Goal: Task Accomplishment & Management: Complete application form

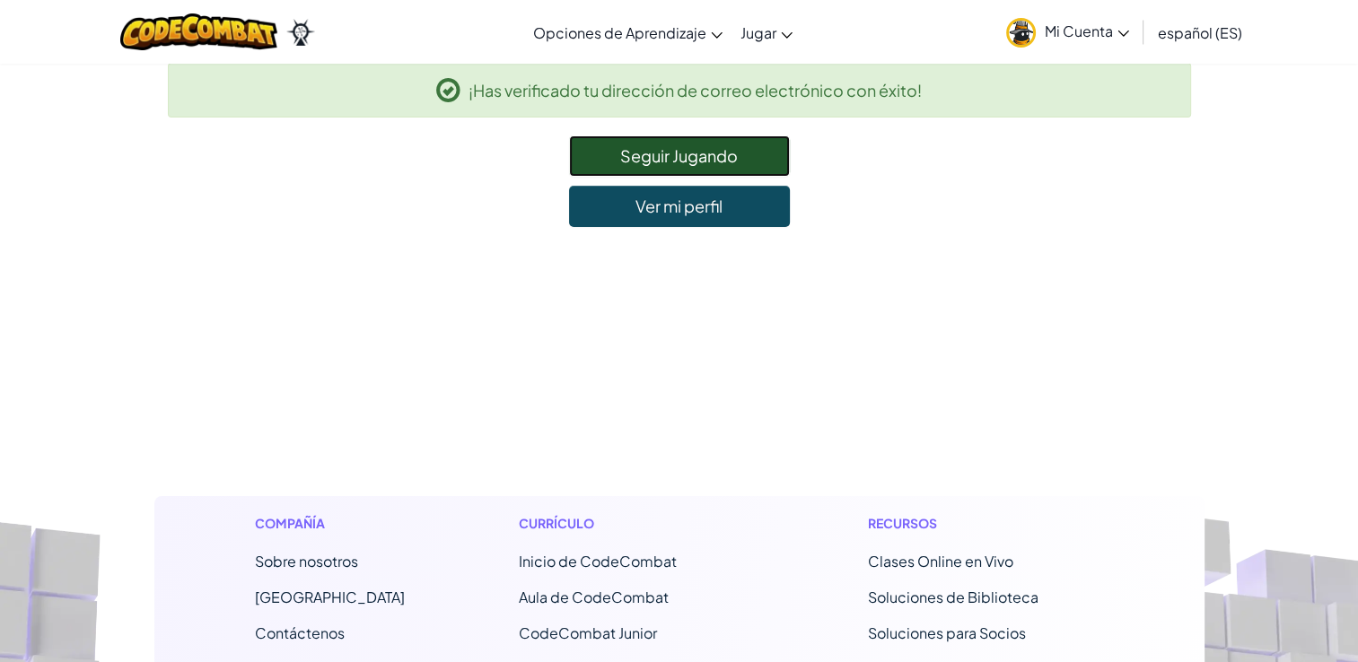
click at [730, 160] on link "Seguir Jugando" at bounding box center [679, 156] width 221 height 41
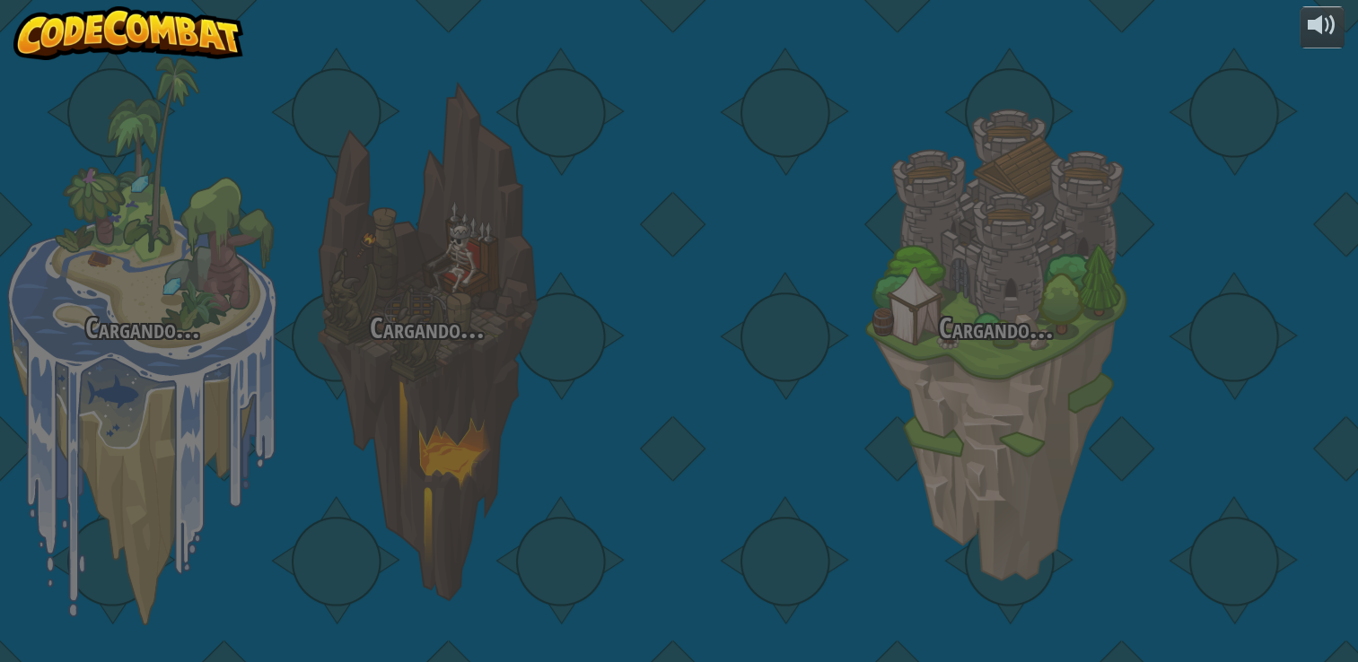
select select "es-ES"
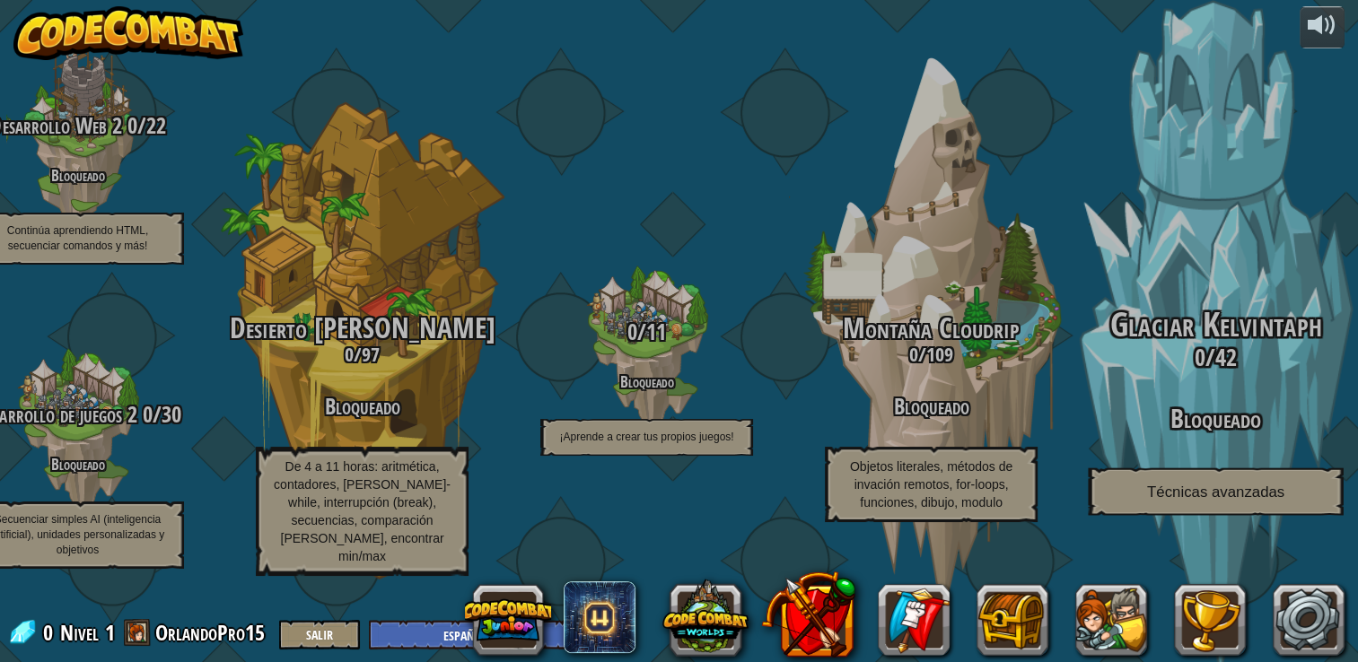
click at [1182, 267] on div "Glaciar Kelvintaph 0 / 42 Bloqueado Técnicas avanzadas" at bounding box center [1215, 341] width 341 height 683
click at [1258, 486] on div "Glaciar Kelvintaph 0 / 42 Bloqueado Técnicas avanzadas" at bounding box center [1215, 411] width 341 height 209
click at [1264, 501] on span "Técnicas avanzadas" at bounding box center [1215, 492] width 137 height 17
click at [1322, 59] on div "Glaciar Kelvintaph 0 / 42 Bloqueado Técnicas avanzadas" at bounding box center [1215, 341] width 341 height 683
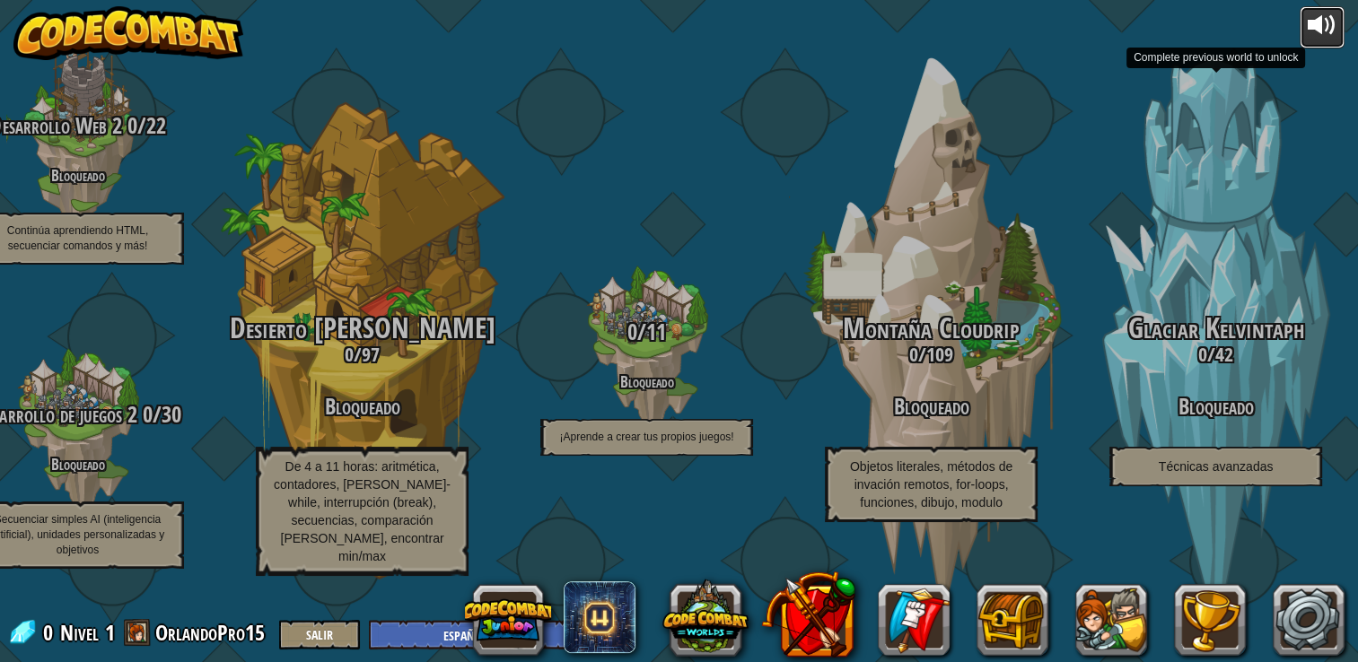
click at [1321, 28] on div at bounding box center [1322, 25] width 29 height 29
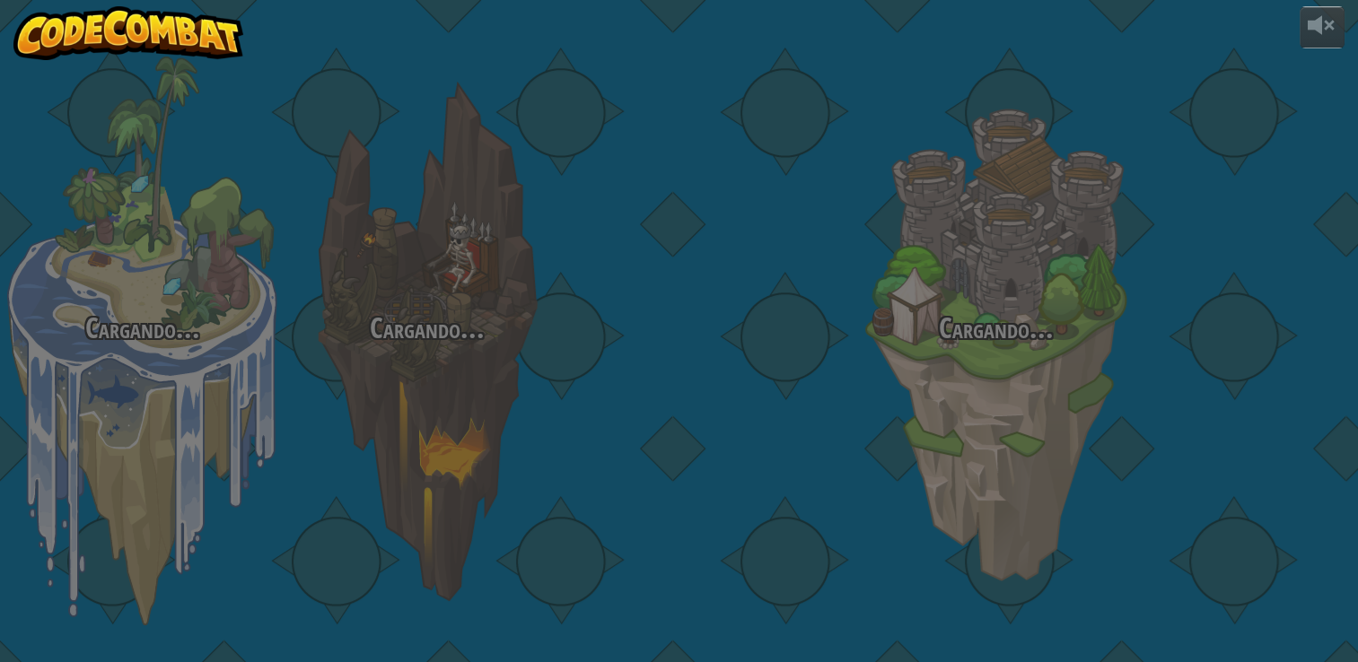
select select "es-ES"
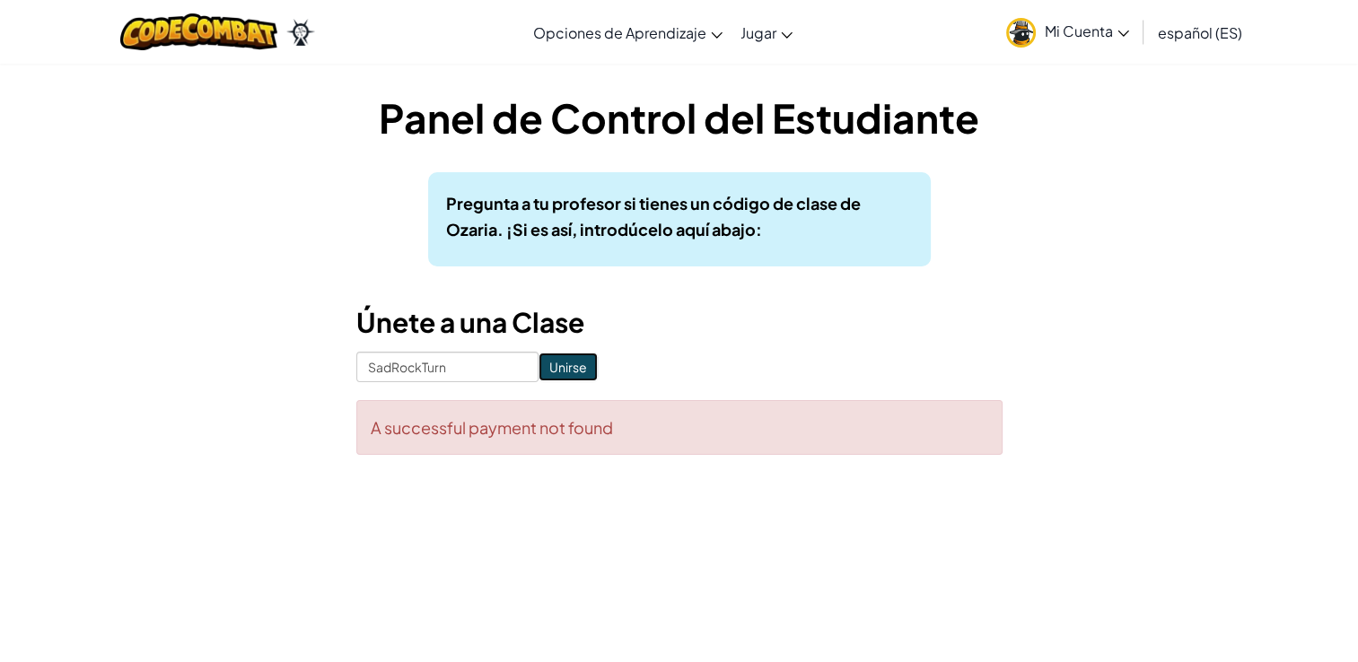
click at [564, 359] on input "Unirse" at bounding box center [567, 367] width 59 height 29
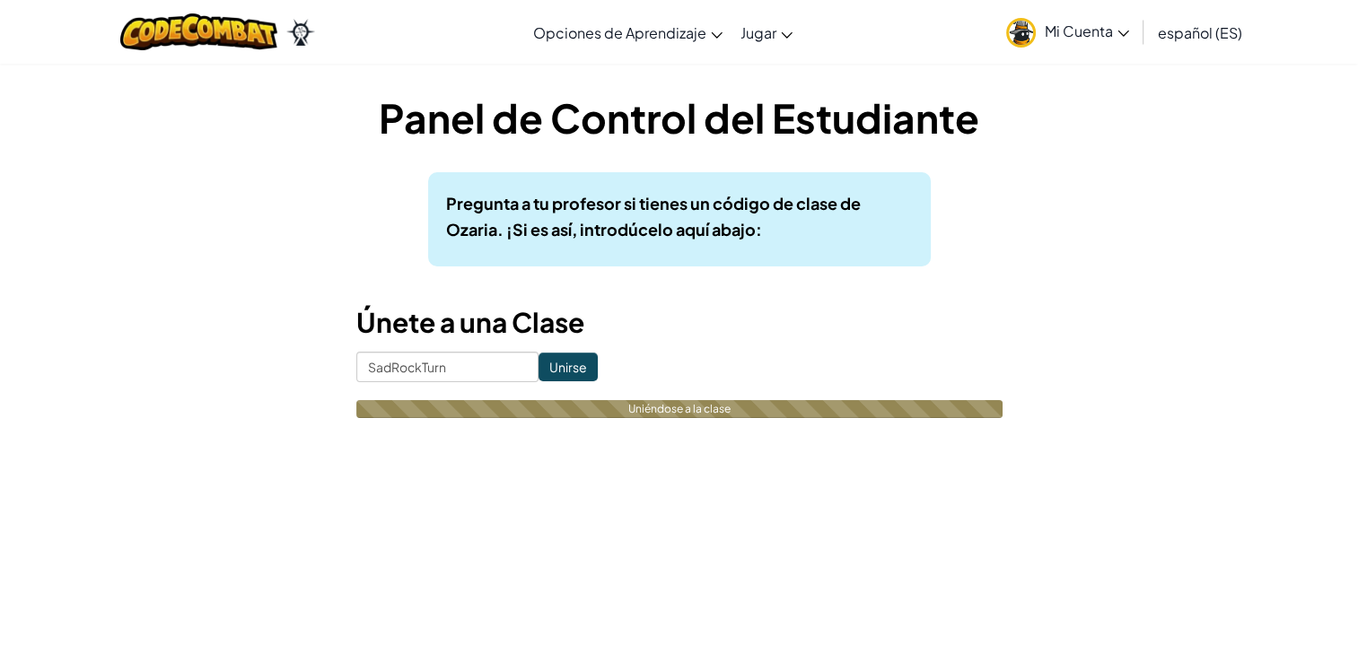
click at [564, 359] on input "Unirse" at bounding box center [567, 367] width 59 height 29
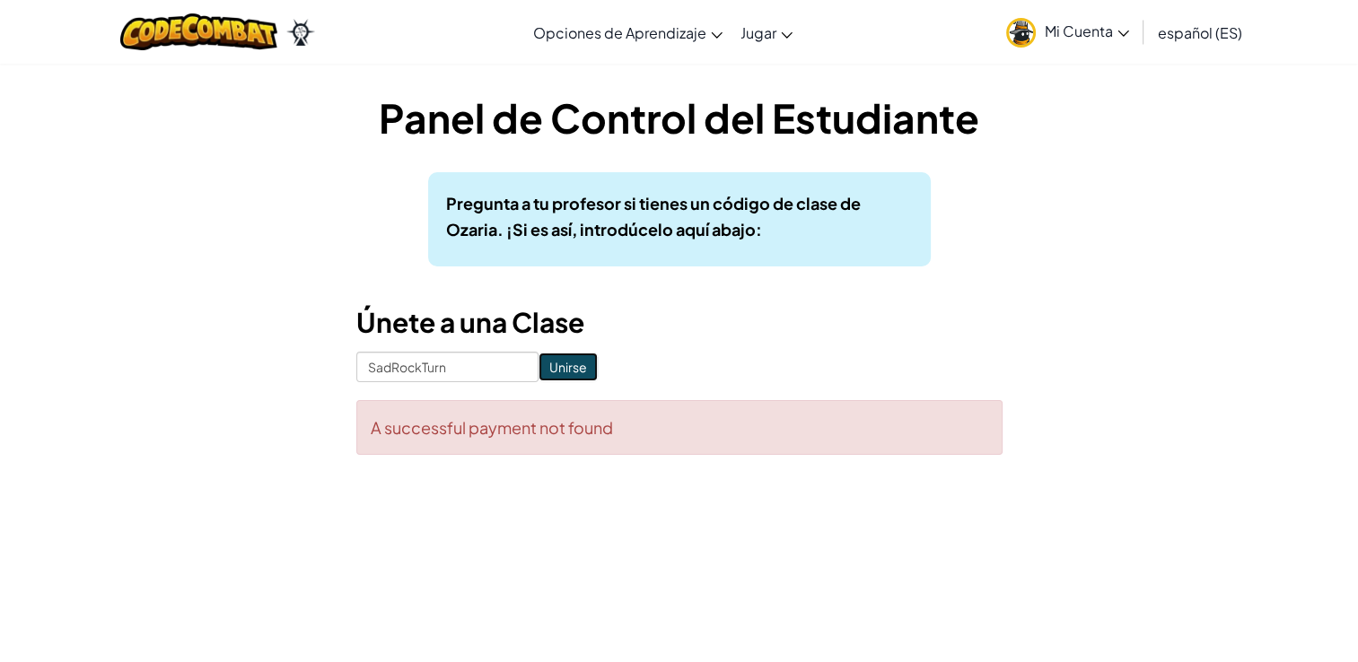
click at [564, 359] on input "Unirse" at bounding box center [567, 367] width 59 height 29
click at [548, 361] on input "Unirse" at bounding box center [567, 367] width 59 height 29
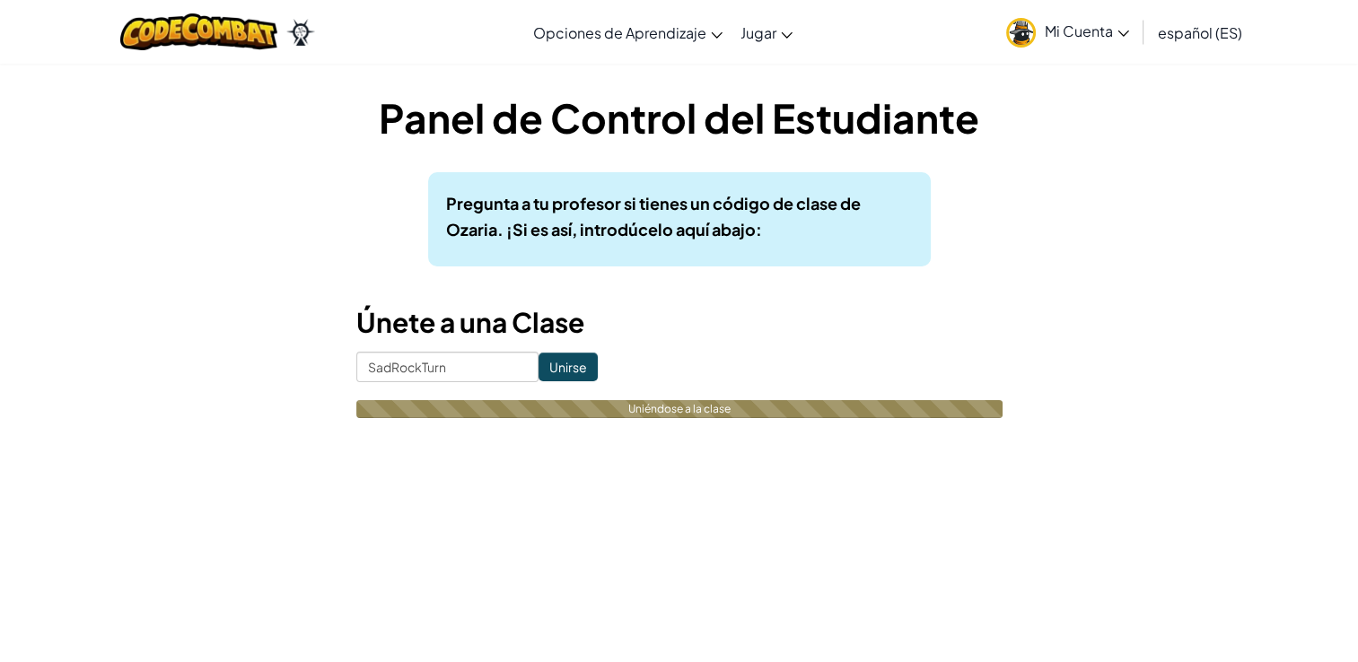
click at [548, 361] on input "Unirse" at bounding box center [567, 367] width 59 height 29
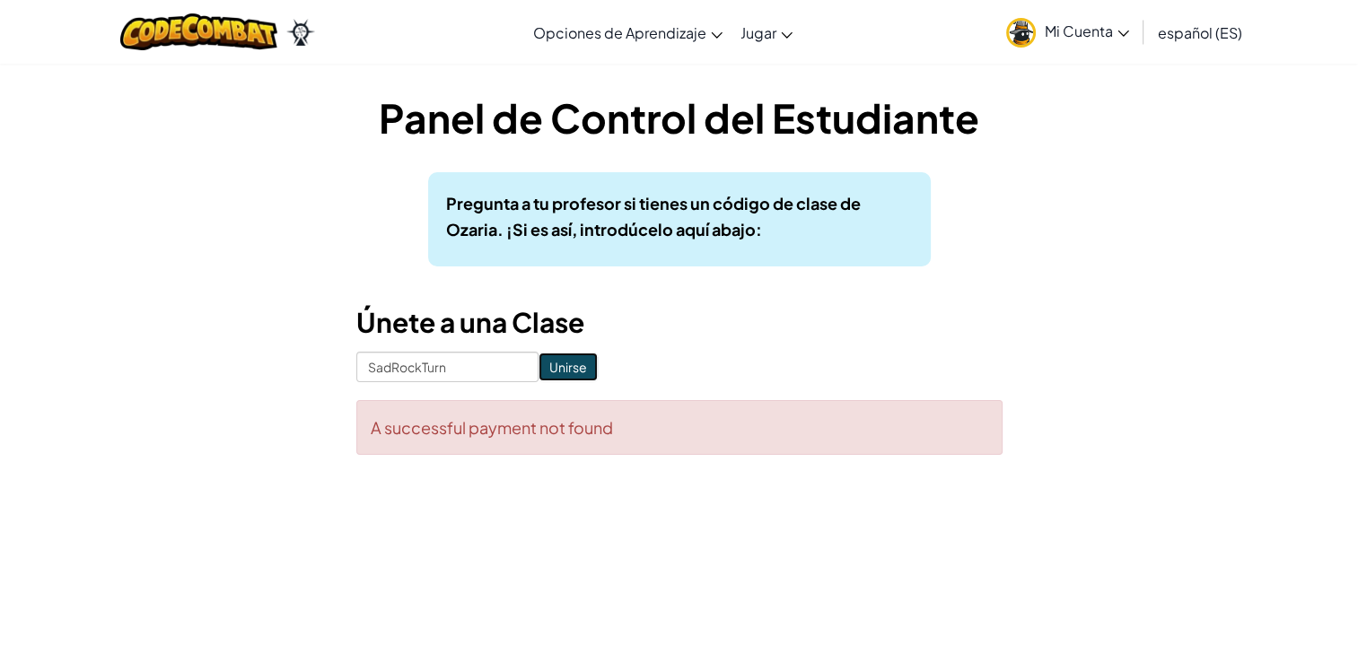
click at [548, 361] on input "Unirse" at bounding box center [567, 367] width 59 height 29
